Goal: Transaction & Acquisition: Purchase product/service

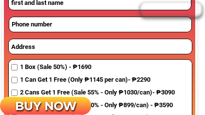
scroll to position [884, 0]
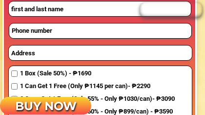
click at [116, 50] on input "text" at bounding box center [100, 52] width 183 height 15
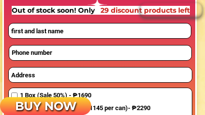
scroll to position [862, 0]
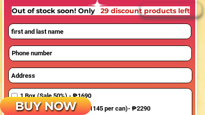
click at [119, 52] on input "tel" at bounding box center [100, 53] width 182 height 15
click at [117, 35] on input "text" at bounding box center [100, 31] width 182 height 15
type input "[PERSON_NAME]"
click at [112, 54] on input "tel" at bounding box center [100, 53] width 182 height 15
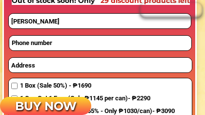
scroll to position [872, 0]
type input "0946 3438 765"
click at [144, 94] on span "1 Can Get 1 Free (Only ₱1145 per can)- ₱2290" at bounding box center [97, 98] width 155 height 10
checkbox input "true"
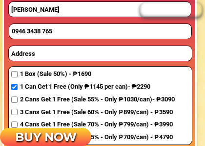
scroll to position [884, 0]
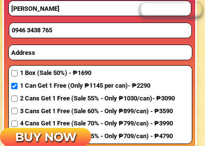
click at [128, 93] on span "2 Cans Get 1 Free (Sale 55% - Only ₱1030/can)- ₱3090" at bounding box center [97, 98] width 155 height 10
checkbox input "true"
click at [126, 54] on input "text" at bounding box center [100, 52] width 183 height 15
type input "Fast Trave & Tours,"
click at [169, 132] on span "4 Cans Get 2 Free (Sale 75% - Only ₱709/can) - ₱4790" at bounding box center [97, 136] width 155 height 10
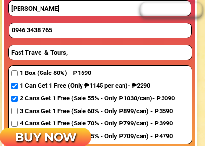
checkbox input "true"
click at [20, 74] on span "1 Box (Sale 50%) - ₱1690" at bounding box center [97, 73] width 155 height 10
checkbox input "true"
click at [21, 85] on span "1 Can Get 1 Free (Only ₱1145 per can)- ₱2290" at bounding box center [97, 86] width 155 height 10
checkbox input "false"
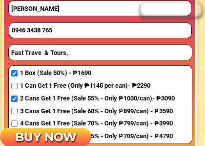
click at [21, 95] on span "2 Cans Get 1 Free (Sale 55% - Only ₱1030/can)- ₱3090" at bounding box center [97, 98] width 155 height 10
checkbox input "false"
click at [149, 52] on input "Fast Trave & Tours," at bounding box center [100, 52] width 183 height 15
type input "Fast Trave & Tours, A"
click at [20, 133] on p "BUY NOW" at bounding box center [45, 136] width 91 height 19
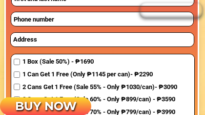
scroll to position [3930, 0]
click at [118, 40] on input "text" at bounding box center [102, 39] width 183 height 13
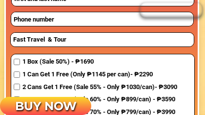
click at [146, 44] on input "Fast Travel & Tour" at bounding box center [102, 39] width 183 height 13
click at [139, 46] on input "Fast Travel & Tour" at bounding box center [102, 39] width 183 height 13
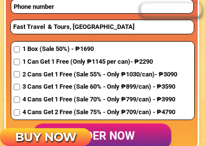
scroll to position [3943, 0]
type input "Fast Travel & Tours, [GEOGRAPHIC_DATA]"
click at [20, 50] on input "checkbox" at bounding box center [17, 49] width 6 height 6
checkbox input "true"
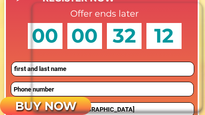
scroll to position [3854, 0]
